Goal: Task Accomplishment & Management: Manage account settings

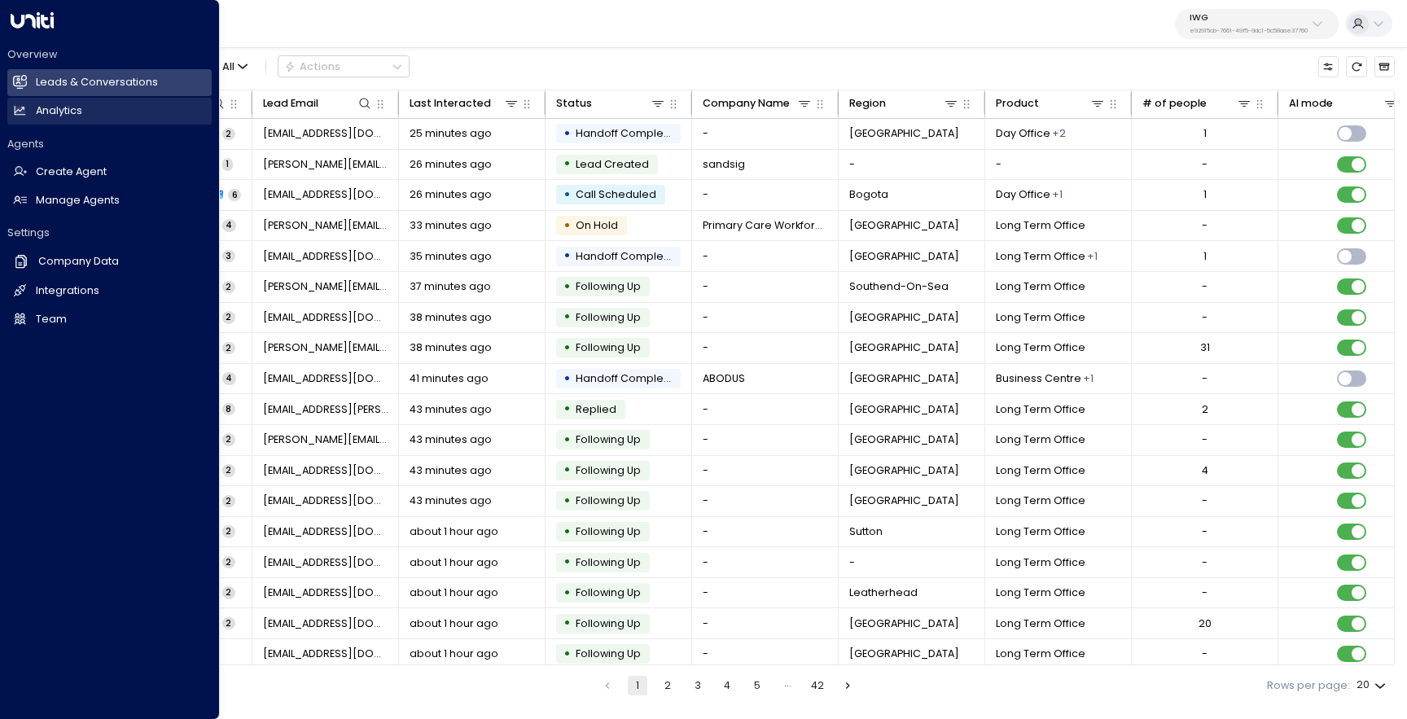
click at [46, 113] on h2 "Analytics" at bounding box center [59, 110] width 46 height 15
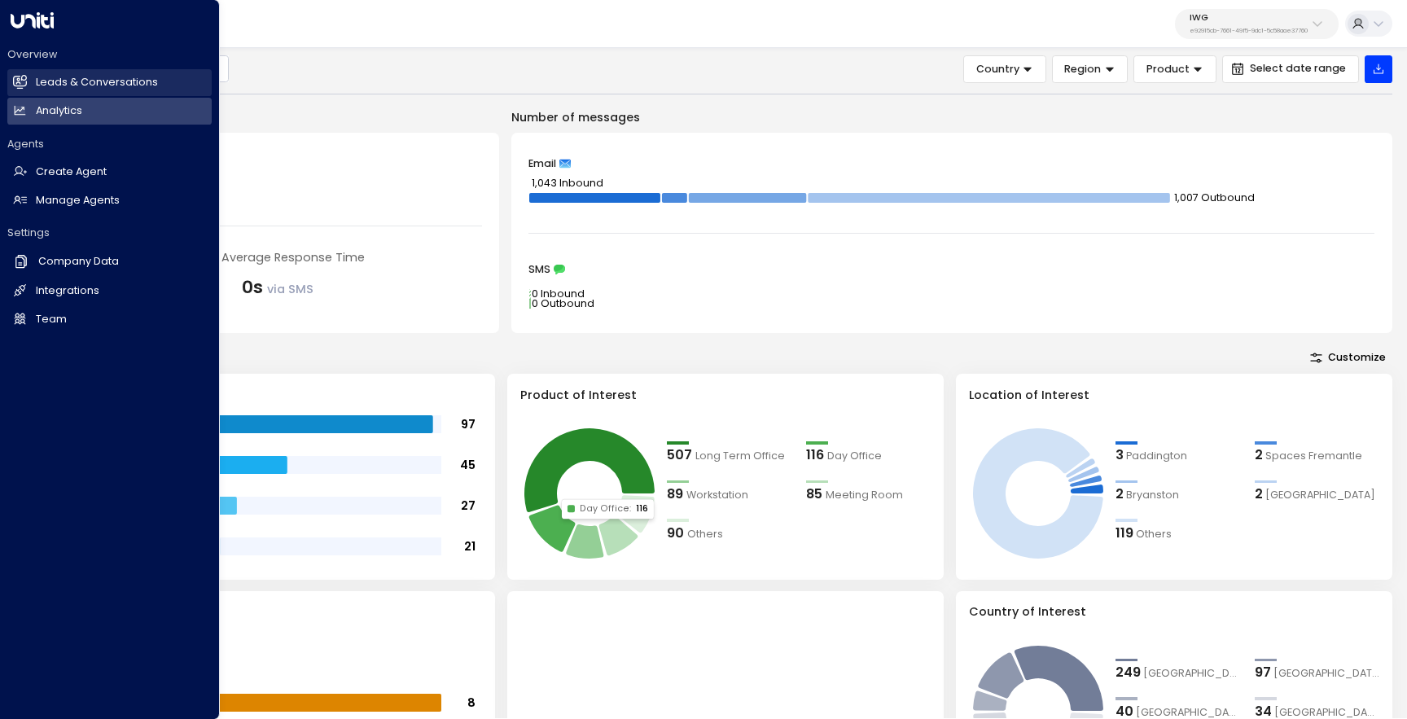
click at [33, 88] on link "Leads & Conversations Leads & Conversations" at bounding box center [109, 82] width 204 height 27
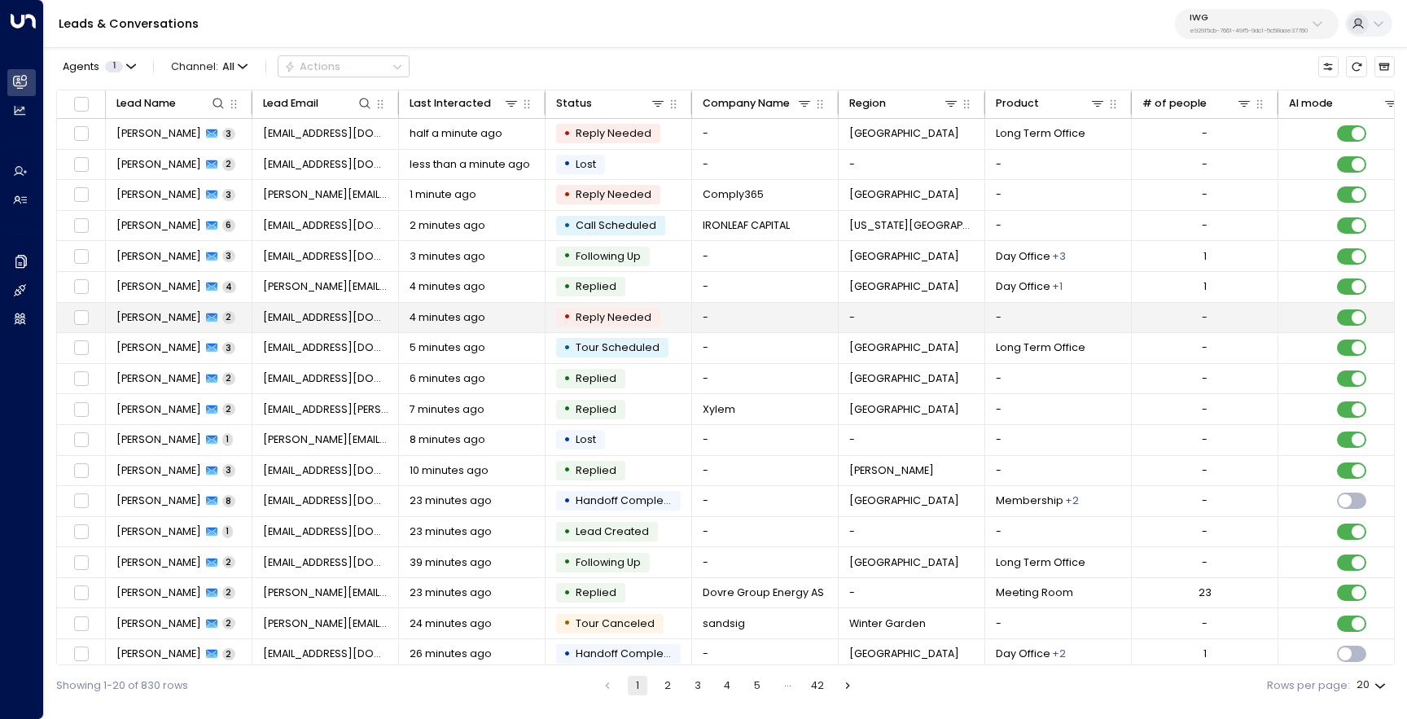
click at [144, 321] on span "[PERSON_NAME]" at bounding box center [158, 317] width 85 height 15
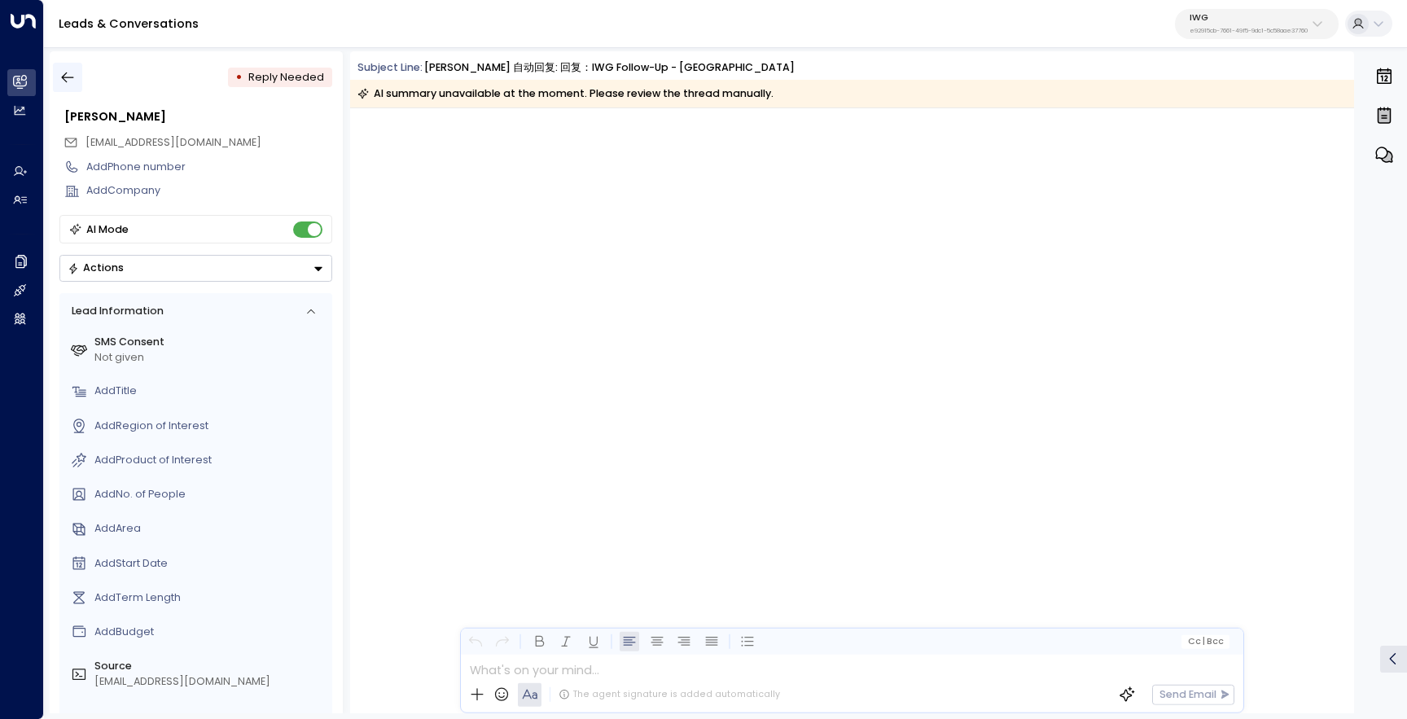
click at [72, 77] on icon "button" at bounding box center [67, 77] width 16 height 16
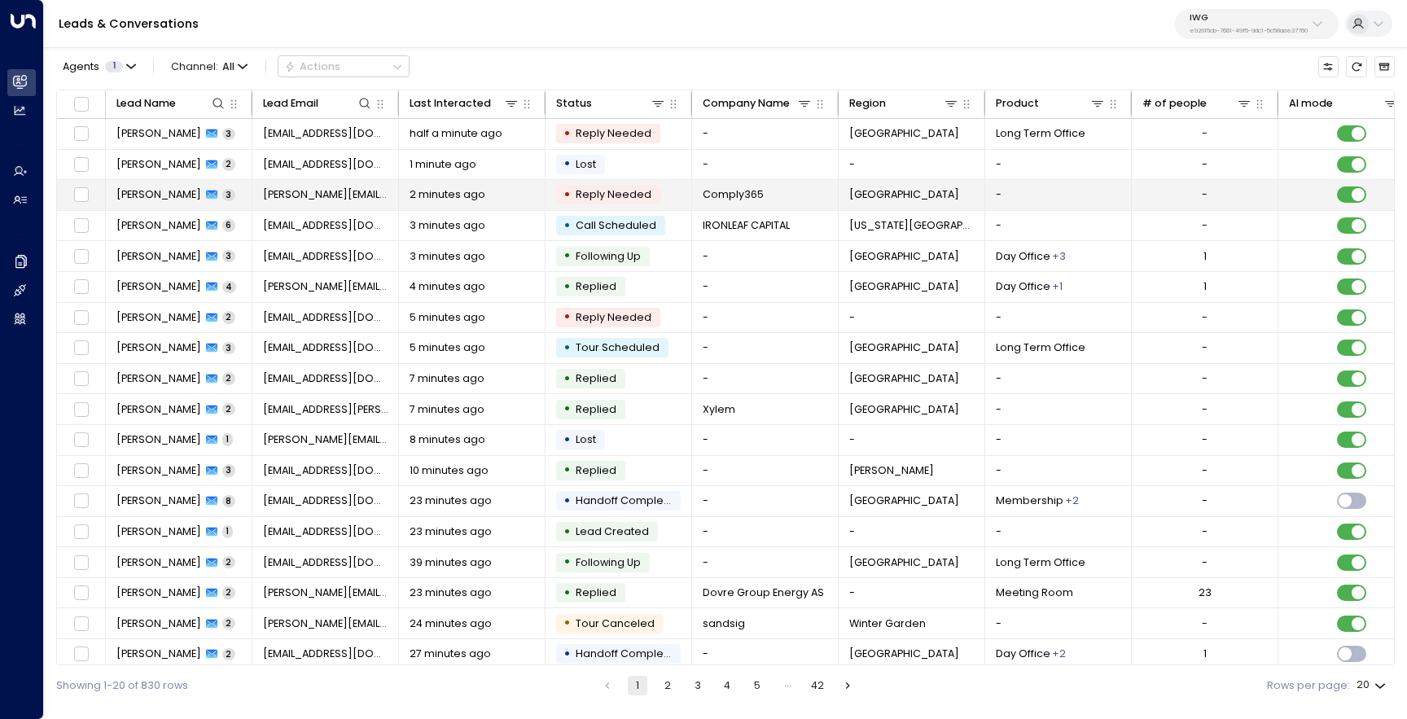
click at [158, 194] on span "[PERSON_NAME]" at bounding box center [158, 194] width 85 height 15
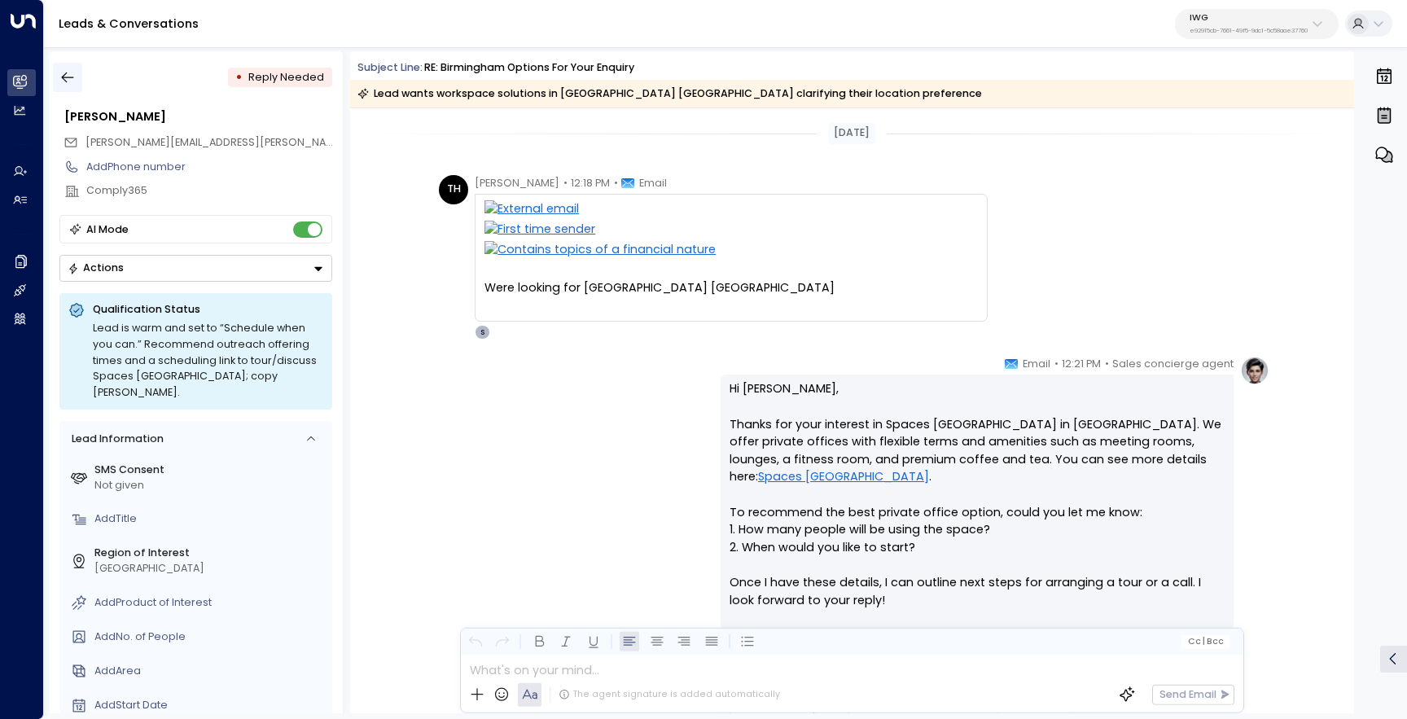
click at [68, 71] on icon "button" at bounding box center [67, 77] width 16 height 16
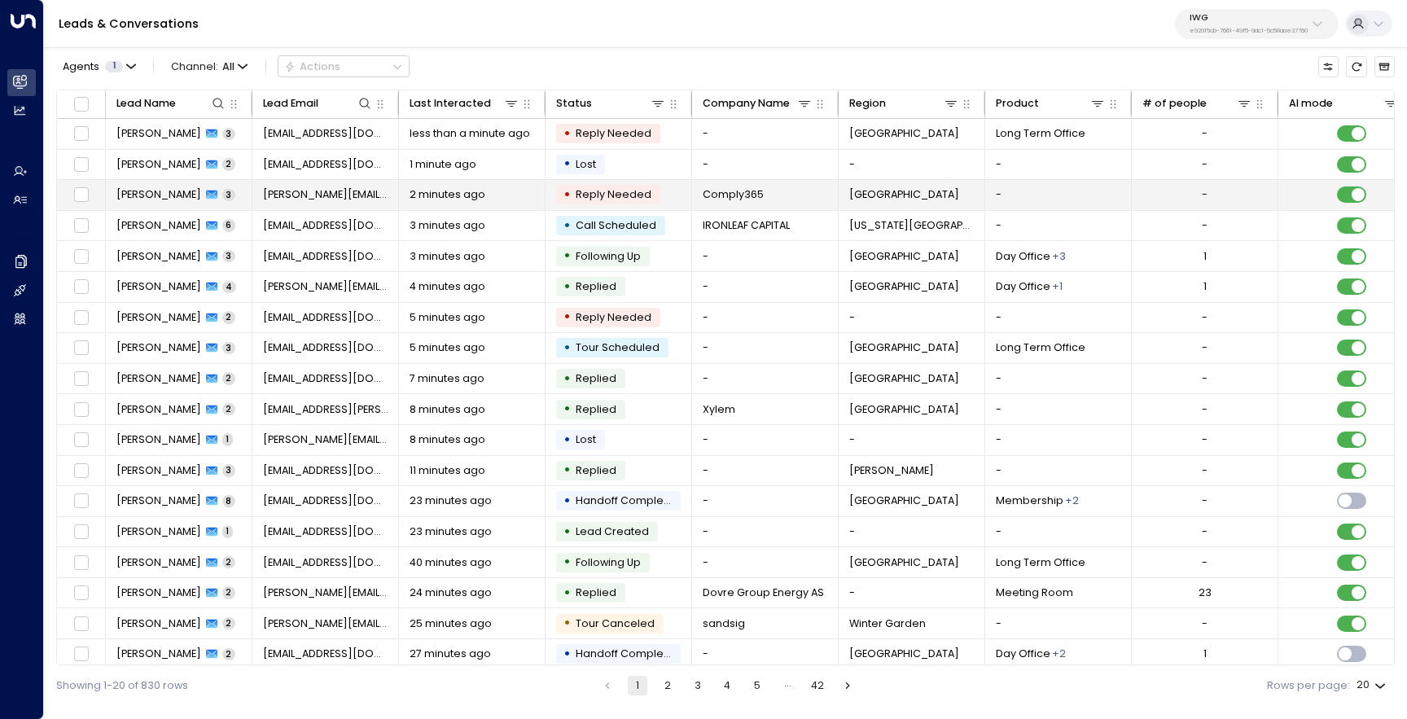
click at [155, 195] on span "[PERSON_NAME]" at bounding box center [158, 194] width 85 height 15
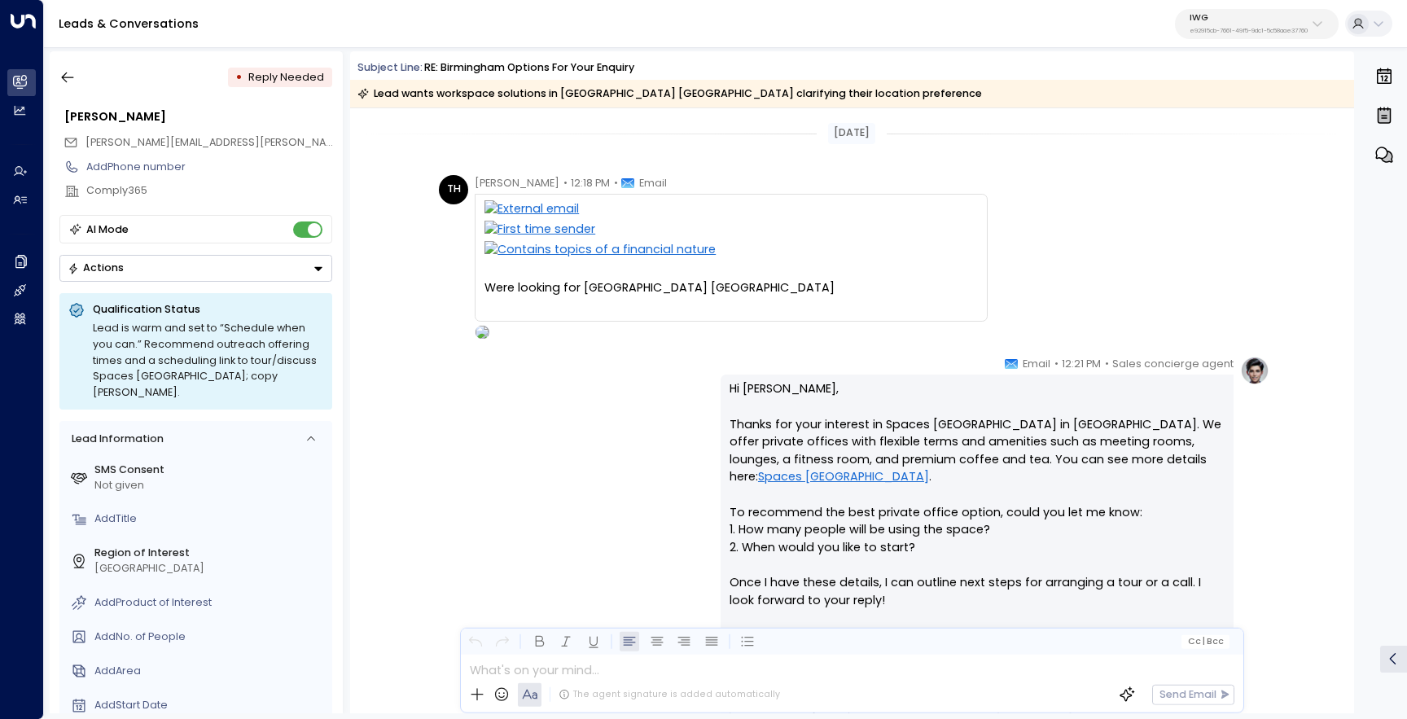
scroll to position [396, 0]
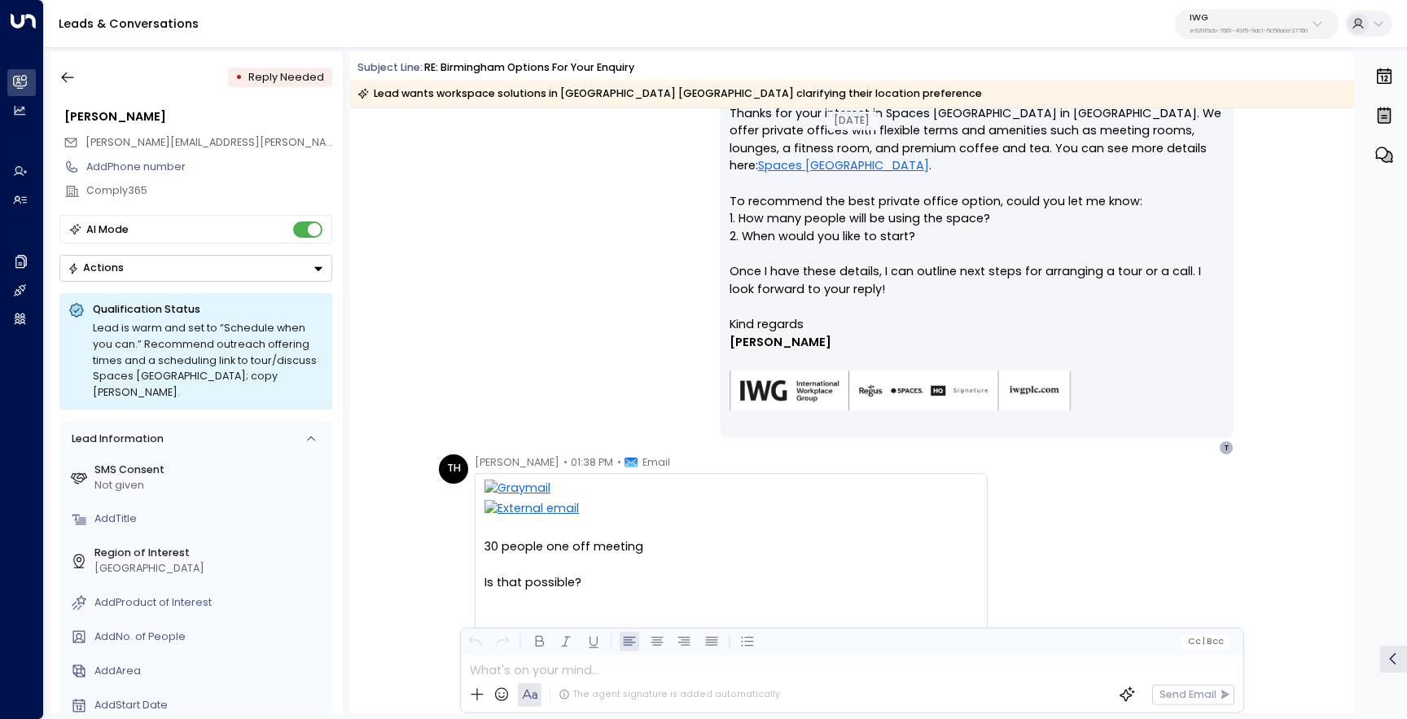
scroll to position [396, 0]
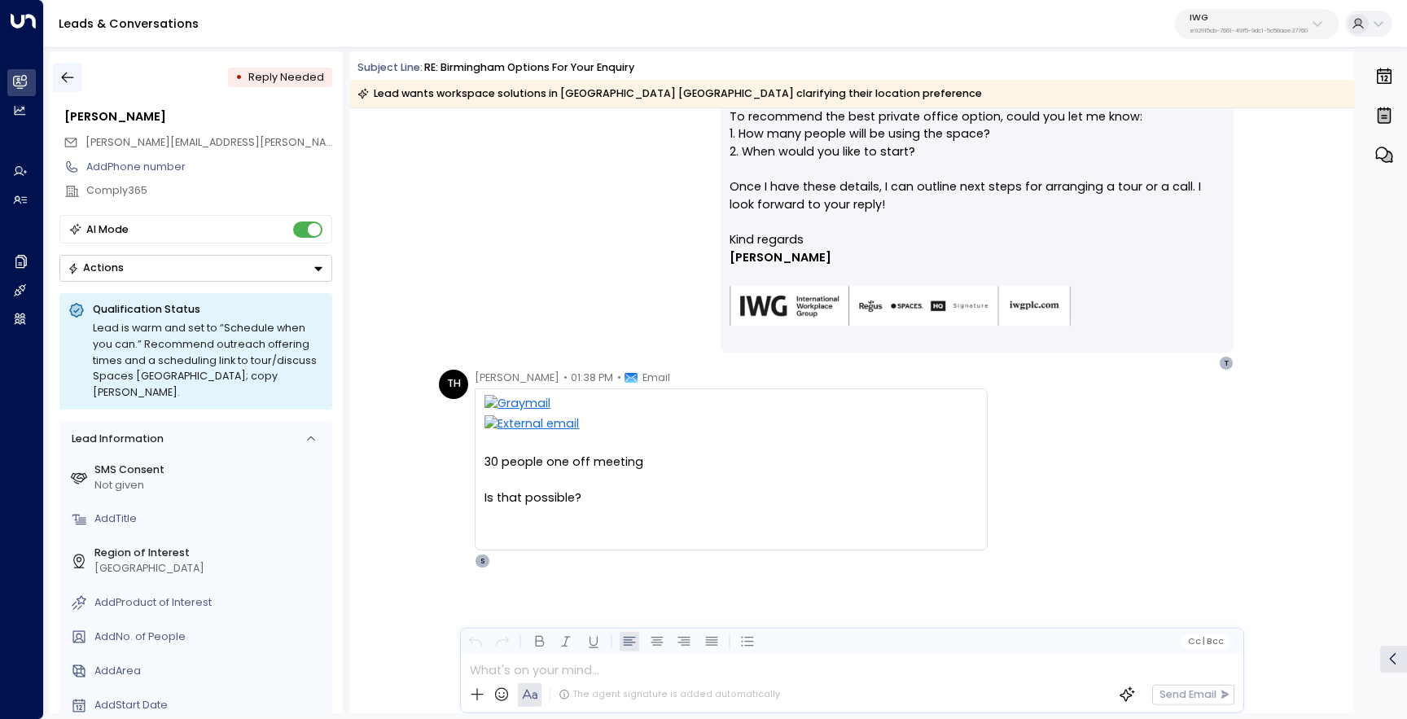
click at [61, 86] on button "button" at bounding box center [67, 77] width 29 height 29
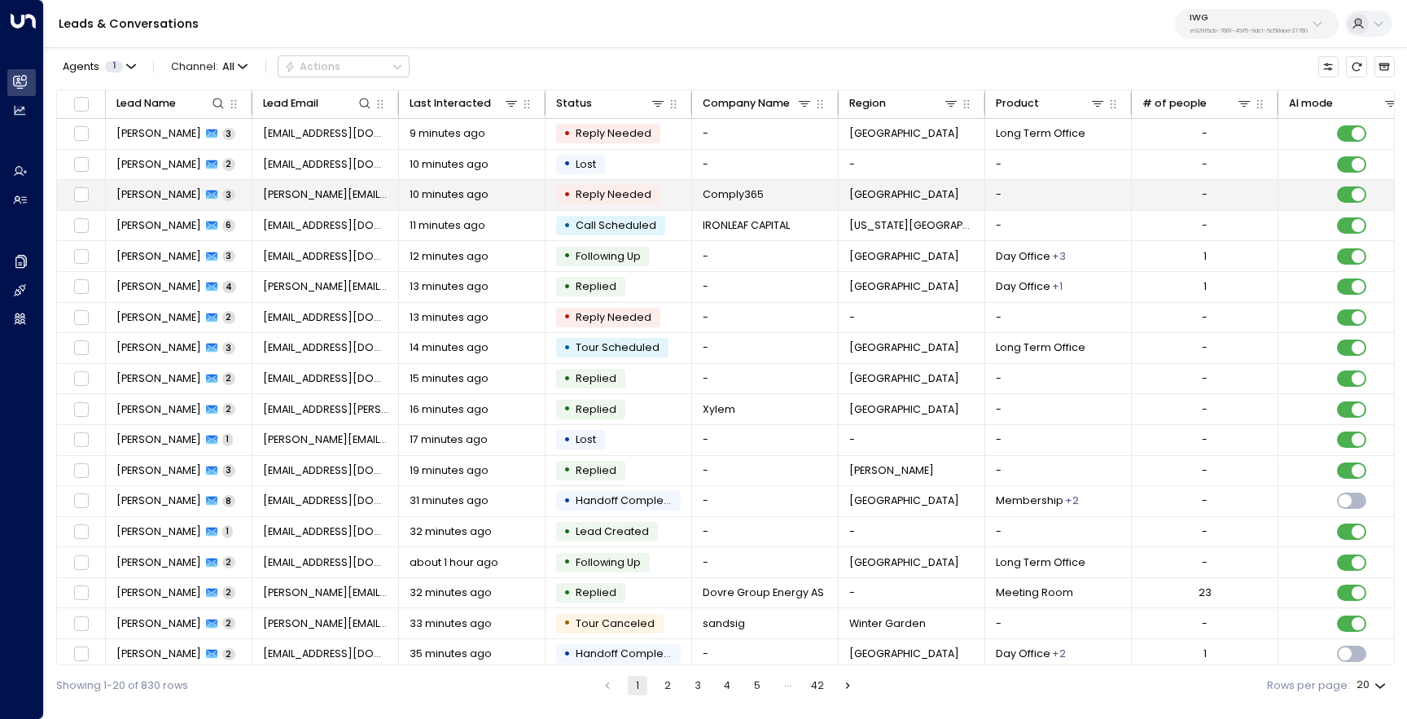
click at [156, 196] on span "[PERSON_NAME]" at bounding box center [158, 194] width 85 height 15
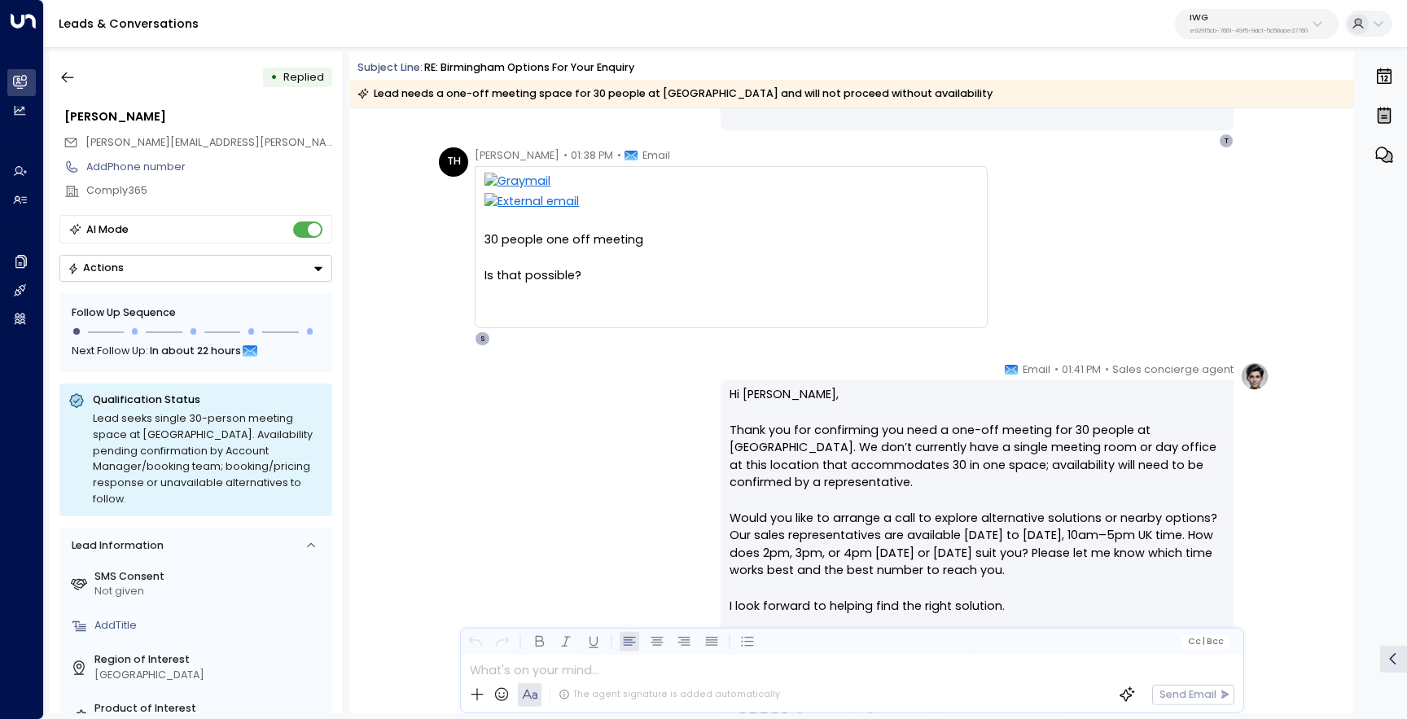
scroll to position [668, 0]
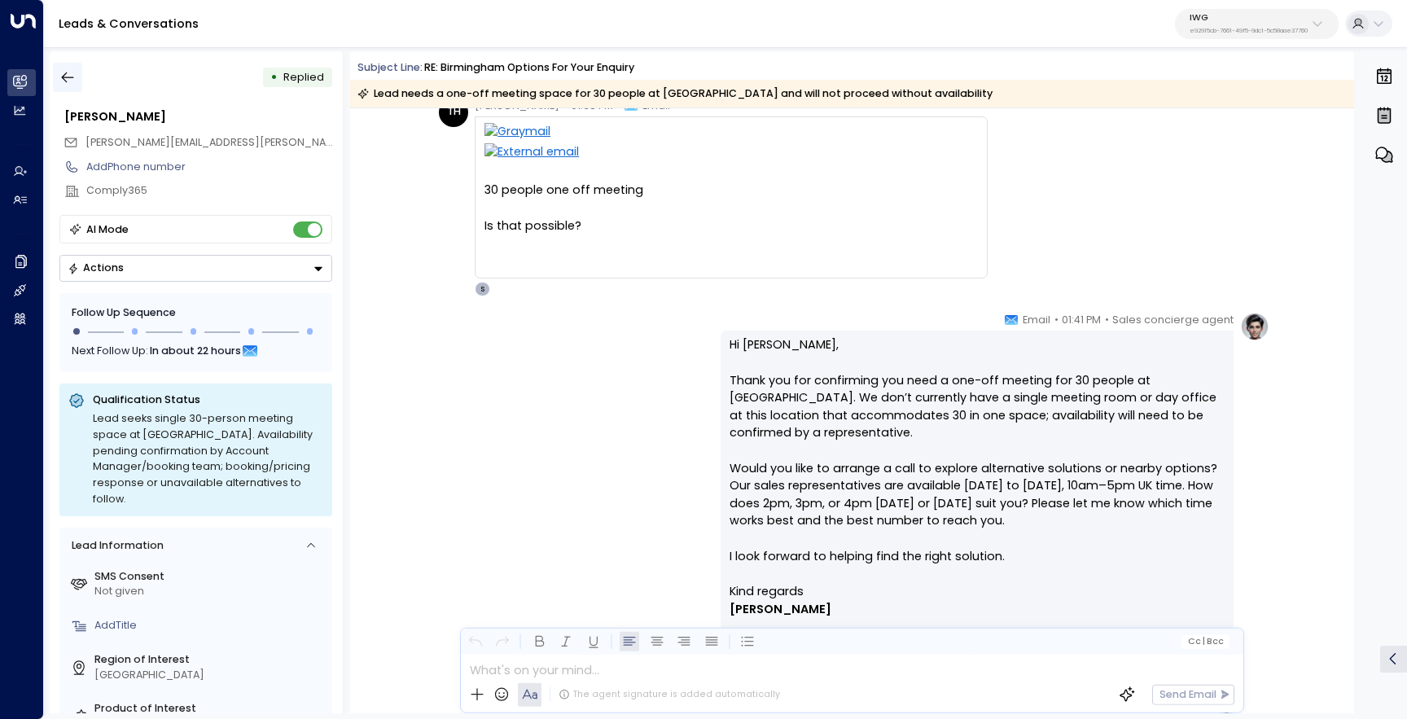
click at [74, 72] on icon "button" at bounding box center [67, 77] width 16 height 16
